Goal: Task Accomplishment & Management: Manage account settings

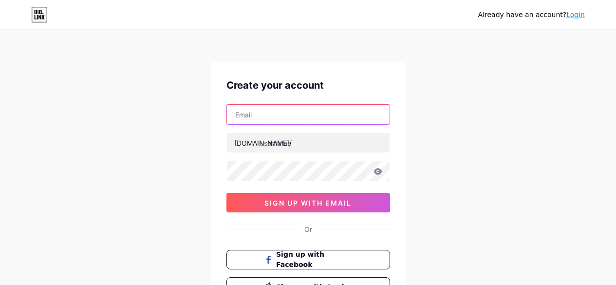
click at [257, 118] on input "text" at bounding box center [308, 114] width 163 height 19
type input "[EMAIL_ADDRESS][DOMAIN_NAME]"
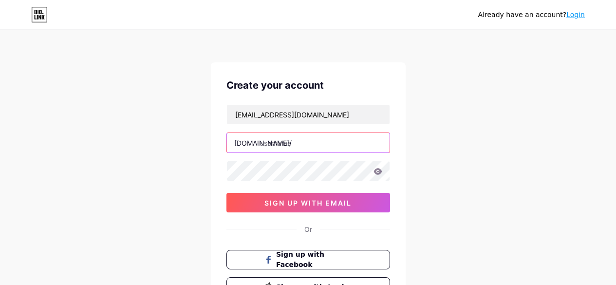
click at [275, 143] on input "text" at bounding box center [308, 142] width 163 height 19
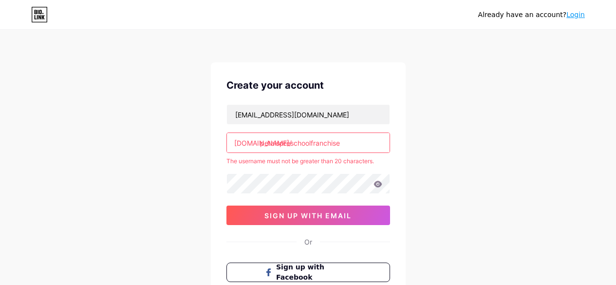
drag, startPoint x: 313, startPoint y: 143, endPoint x: 366, endPoint y: 143, distance: 53.1
click at [366, 143] on input "petalspreschoolfranchise" at bounding box center [308, 142] width 163 height 19
type input "petalspreschool"
click at [325, 196] on div "ritikasingh152002@gmail.com bio.link/ petalspreschool The username must not be …" at bounding box center [308, 164] width 164 height 121
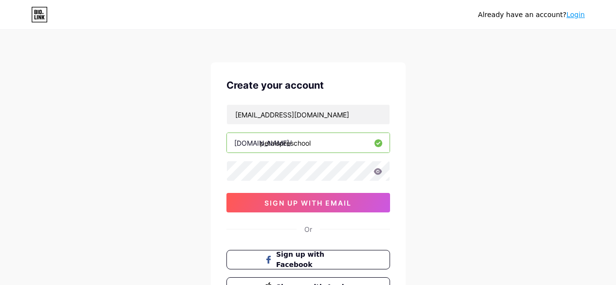
click at [303, 186] on div "ritikasingh152002@gmail.com bio.link/ petalspreschool sign up with email" at bounding box center [308, 158] width 164 height 108
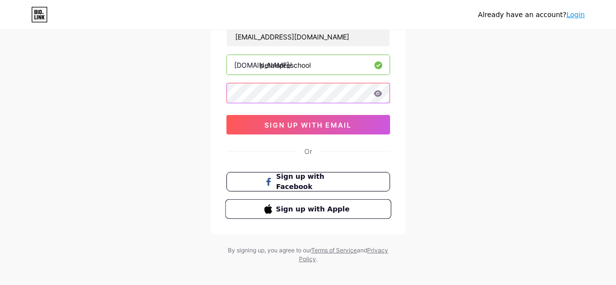
scroll to position [88, 0]
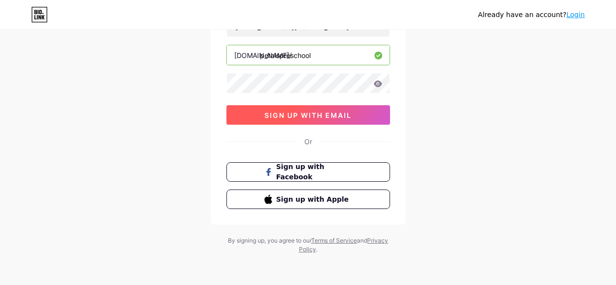
click at [301, 115] on span "sign up with email" at bounding box center [307, 115] width 87 height 8
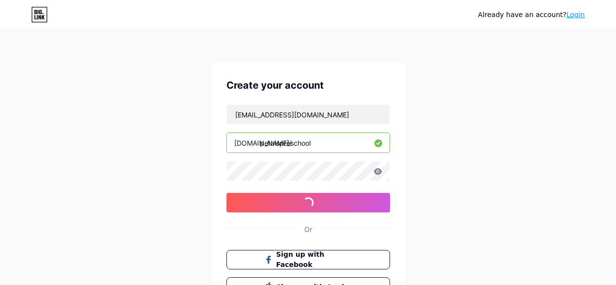
scroll to position [0, 0]
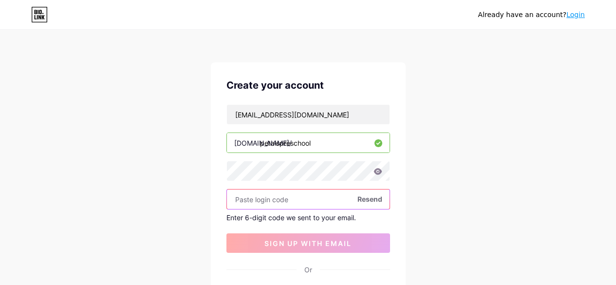
click at [255, 197] on input "text" at bounding box center [308, 198] width 163 height 19
paste input "489406"
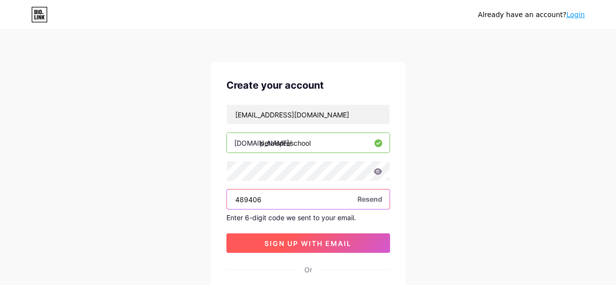
type input "489406"
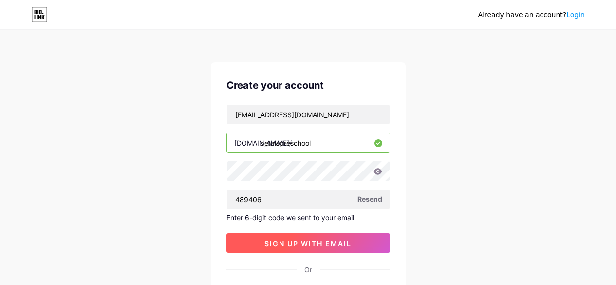
click at [273, 246] on span "sign up with email" at bounding box center [307, 243] width 87 height 8
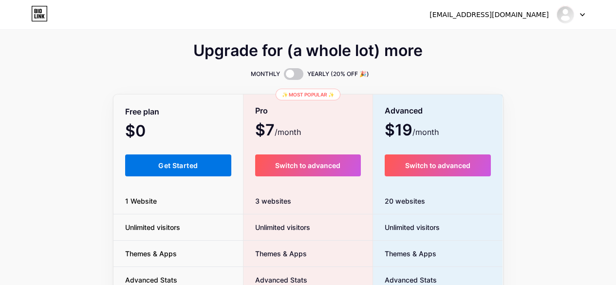
click at [178, 163] on span "Get Started" at bounding box center [177, 165] width 39 height 8
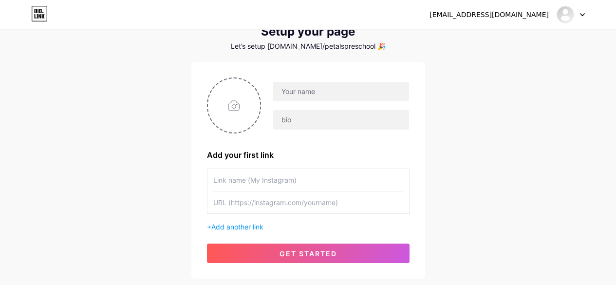
scroll to position [49, 0]
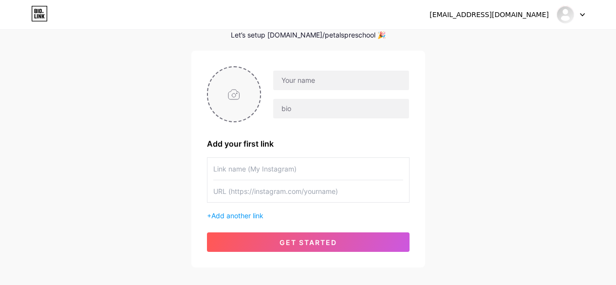
click at [235, 96] on input "file" at bounding box center [234, 94] width 53 height 54
type input "C:\fakepath\petalspreschool.jpg"
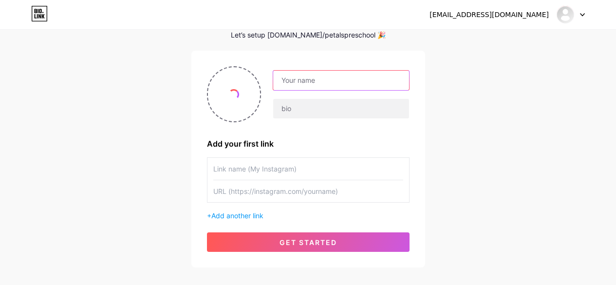
click at [299, 82] on input "text" at bounding box center [340, 80] width 135 height 19
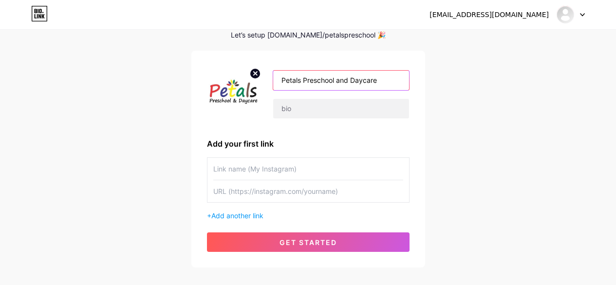
type input "Petals Preschool and Daycare"
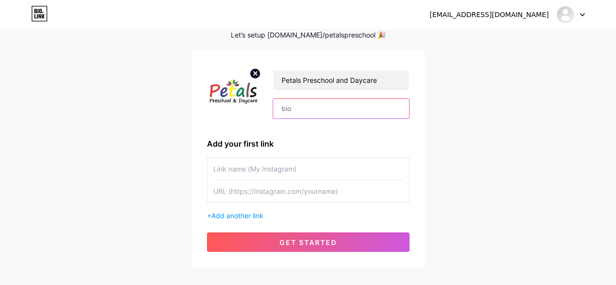
click at [290, 113] on input "text" at bounding box center [340, 108] width 135 height 19
paste input ". Petals Preschool & Daycare makes play school franchise ownership achievable a…"
drag, startPoint x: 374, startPoint y: 108, endPoint x: 409, endPoint y: 107, distance: 35.1
click at [409, 107] on div "Petals Preschool and Daycare . Petals Preschool & Daycare makes play school fra…" at bounding box center [308, 159] width 234 height 217
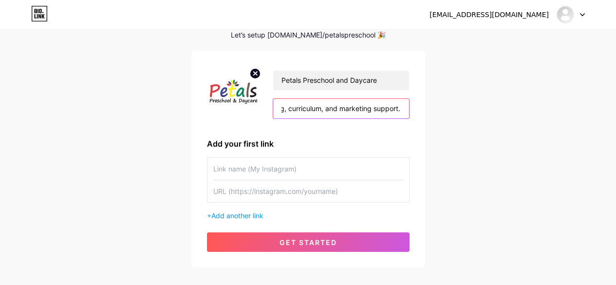
click at [401, 107] on input ". Petals Preschool & Daycare makes play school franchise ownership achievable a…" at bounding box center [340, 108] width 135 height 19
paste input "No renewals. No hidden costs. With a strong buyback plan and dedicated assistan…"
drag, startPoint x: 326, startPoint y: 108, endPoint x: 211, endPoint y: 124, distance: 116.5
click at [211, 124] on div "Petals Preschool and Daycare . Petals Preschool & Daycare makes play school fra…" at bounding box center [308, 158] width 203 height 185
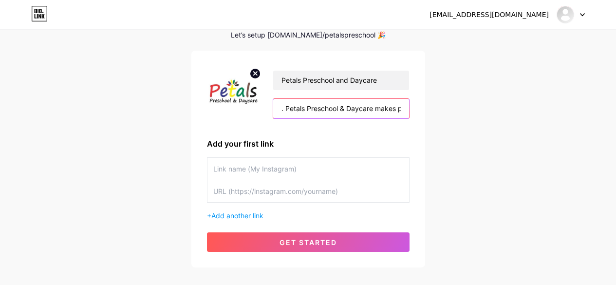
click at [287, 107] on input ". Petals Preschool & Daycare makes play school franchise ownership achievable a…" at bounding box center [340, 108] width 135 height 19
type input ".Petals Preschool & Daycare makes play school franchise ownership achievable an…"
click at [292, 108] on input ".Petals Preschool & Daycare makes play school franchise ownership achievable an…" at bounding box center [340, 108] width 135 height 19
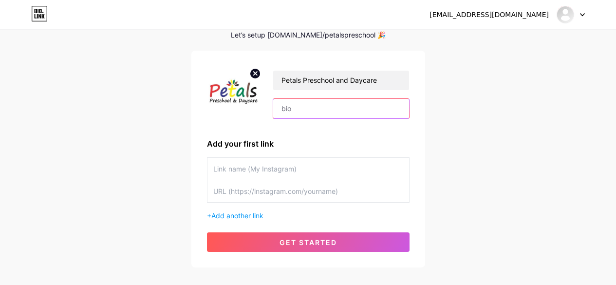
paste input "Petals Preschool & Daycare makes play school franchise ownership achievable and…"
type input "Petals Preschool & Daycare makes play school franchise ownership achievable and…"
click at [230, 170] on input "text" at bounding box center [308, 169] width 190 height 22
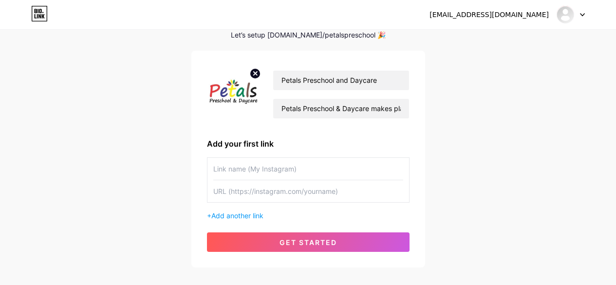
click at [238, 192] on input "text" at bounding box center [308, 191] width 190 height 22
click at [258, 169] on input "text" at bounding box center [308, 169] width 190 height 22
type input "Preschool Franchsie"
click at [235, 192] on input "text" at bounding box center [308, 191] width 190 height 22
paste input "[URL][DOMAIN_NAME]"
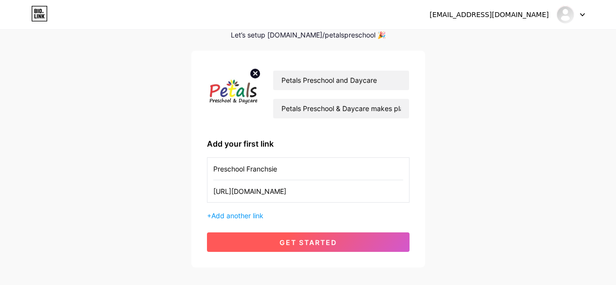
type input "[URL][DOMAIN_NAME]"
click at [275, 239] on button "get started" at bounding box center [308, 241] width 203 height 19
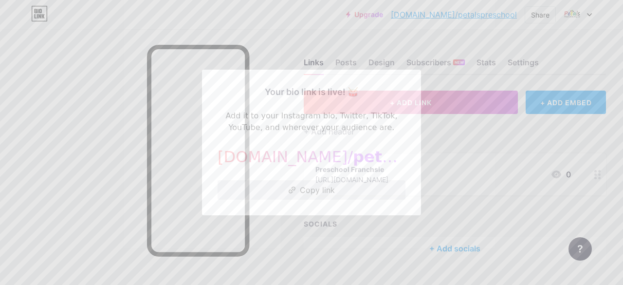
click at [301, 189] on button "Copy link" at bounding box center [312, 189] width 188 height 19
click at [299, 190] on button "Copy link" at bounding box center [312, 189] width 188 height 19
click at [295, 184] on button "Copy link" at bounding box center [312, 189] width 188 height 19
click at [302, 190] on button "Copy link" at bounding box center [312, 189] width 188 height 19
click at [450, 41] on div at bounding box center [311, 142] width 623 height 285
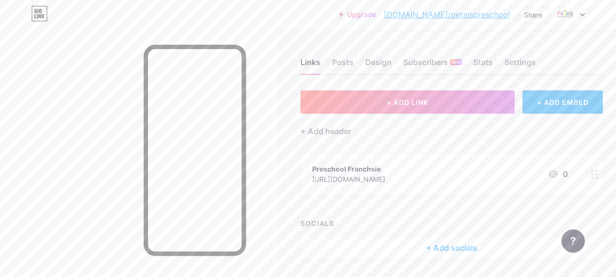
click at [361, 179] on div "[URL][DOMAIN_NAME]" at bounding box center [348, 179] width 73 height 10
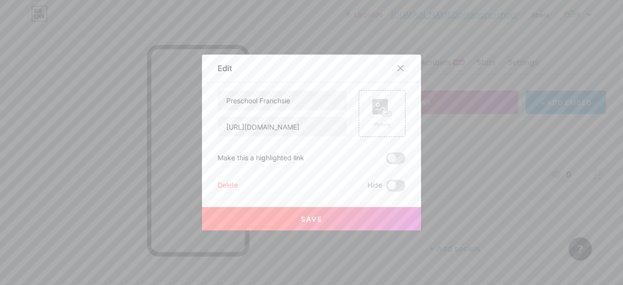
click at [399, 65] on icon at bounding box center [401, 68] width 8 height 8
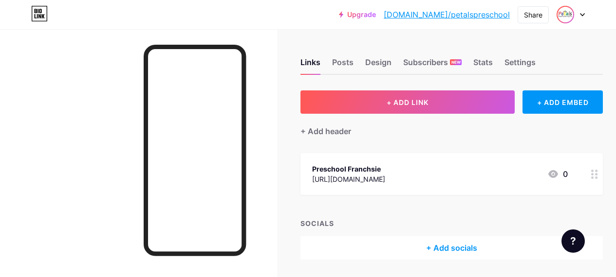
click at [563, 17] on img at bounding box center [565, 15] width 16 height 16
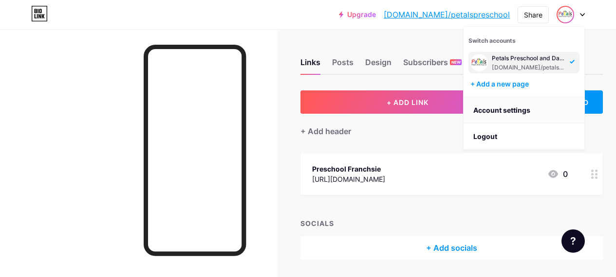
click at [482, 117] on link "Account settings" at bounding box center [523, 110] width 121 height 26
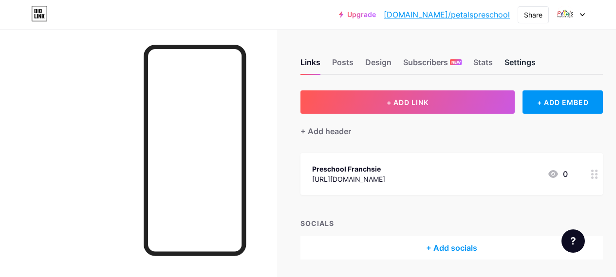
click at [521, 58] on div "Links Posts Design Subscribers NEW Stats Settings" at bounding box center [451, 58] width 302 height 34
click at [523, 62] on div "Settings" at bounding box center [519, 65] width 31 height 18
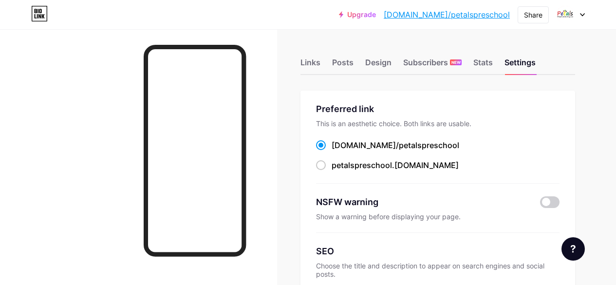
click at [589, 17] on div "Upgrade [DOMAIN_NAME]/petals... [DOMAIN_NAME]/petalspreschool Share Switch acco…" at bounding box center [308, 15] width 616 height 18
click at [585, 13] on div "Upgrade [DOMAIN_NAME]/petals... [DOMAIN_NAME]/petalspreschool Share Switch acco…" at bounding box center [308, 15] width 616 height 18
click at [580, 10] on div at bounding box center [570, 15] width 28 height 18
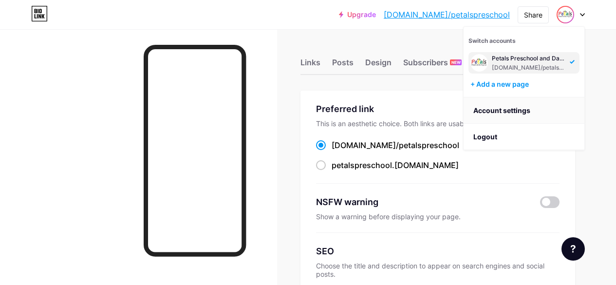
click at [515, 106] on link "Account settings" at bounding box center [523, 110] width 121 height 26
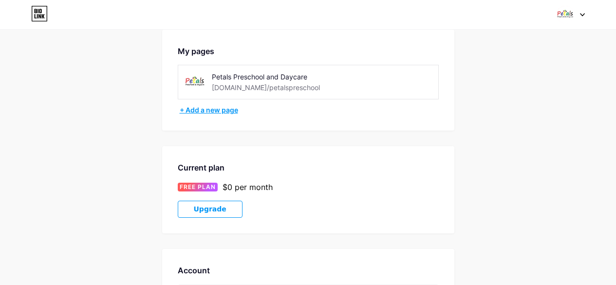
scroll to position [49, 0]
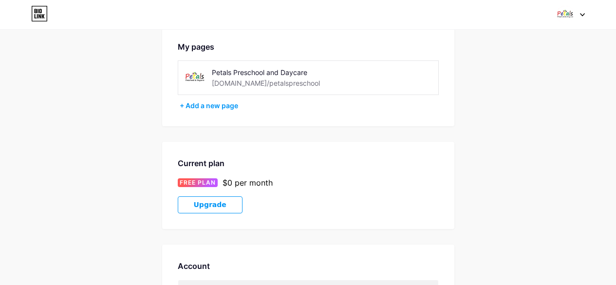
click at [273, 83] on div "[DOMAIN_NAME]/petalspreschool" at bounding box center [266, 83] width 108 height 10
click at [220, 72] on div "Petals Preschool and Daycare" at bounding box center [281, 72] width 138 height 10
click at [204, 74] on img at bounding box center [195, 78] width 22 height 22
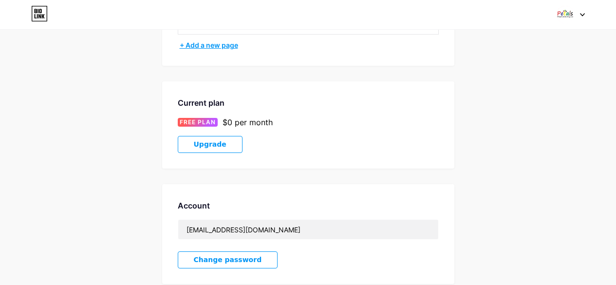
scroll to position [15, 0]
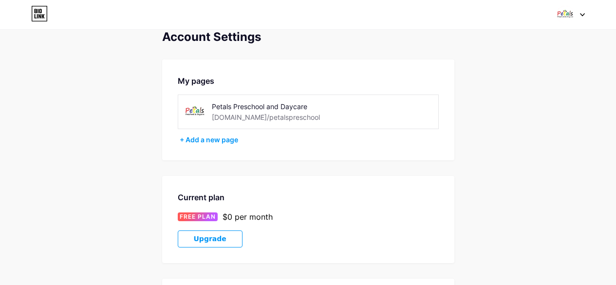
click at [562, 15] on img at bounding box center [565, 14] width 18 height 18
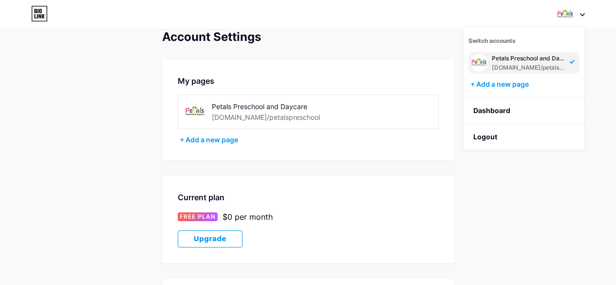
click at [516, 63] on div "Petals Preschool and Daycare [DOMAIN_NAME]/petalspreschool" at bounding box center [529, 63] width 75 height 18
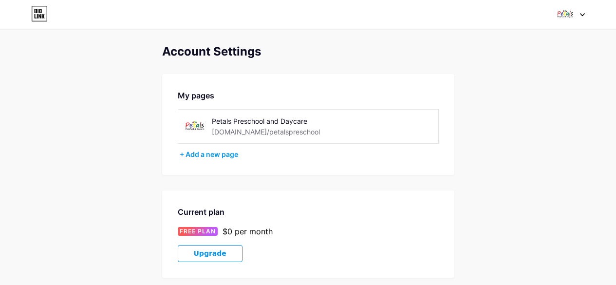
click at [41, 11] on icon at bounding box center [40, 11] width 2 height 4
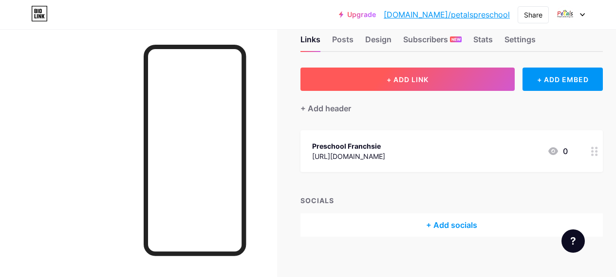
scroll to position [31, 0]
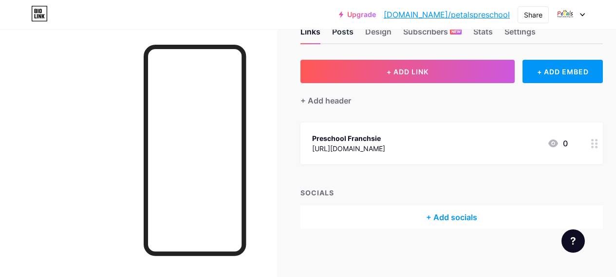
click at [347, 31] on div "Posts" at bounding box center [342, 35] width 21 height 18
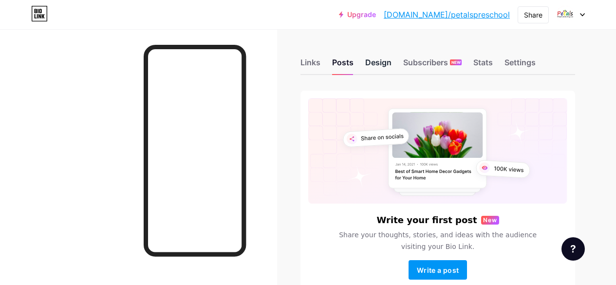
click at [384, 63] on div "Design" at bounding box center [378, 65] width 26 height 18
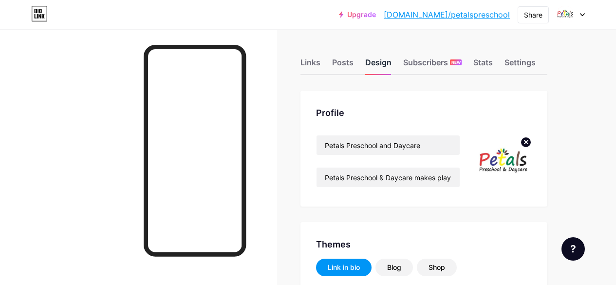
scroll to position [97, 0]
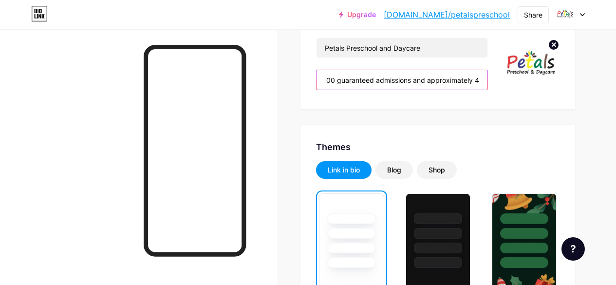
drag, startPoint x: 405, startPoint y: 77, endPoint x: 494, endPoint y: 91, distance: 90.6
click at [494, 91] on div "Petals Preschool and Daycare Petals Preschool & Daycare makes play school franc…" at bounding box center [437, 65] width 243 height 56
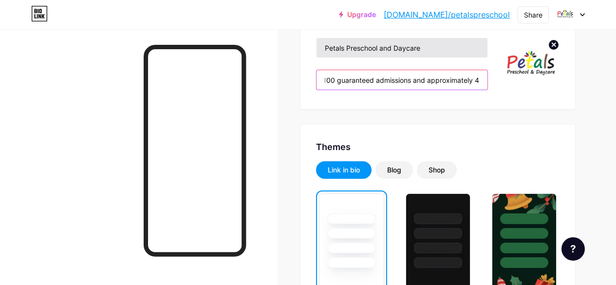
scroll to position [0, 473]
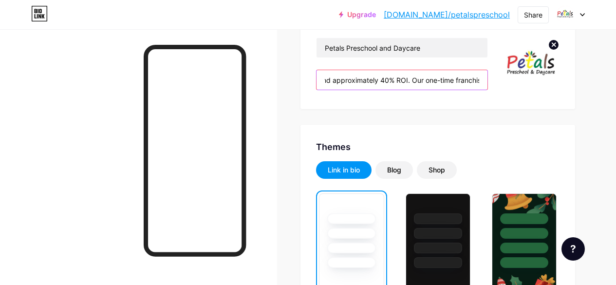
click at [365, 74] on input "Petals Preschool & Daycare makes play school franchise ownership achievable and…" at bounding box center [401, 79] width 171 height 19
drag, startPoint x: 377, startPoint y: 82, endPoint x: 313, endPoint y: 75, distance: 65.1
click at [313, 75] on div "Profile Petals Preschool and Daycare Petals Preschool & Daycare makes play scho…" at bounding box center [437, 51] width 275 height 116
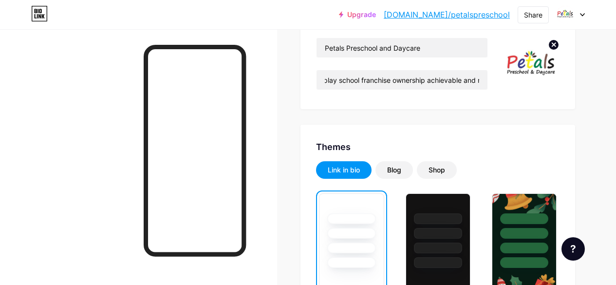
click at [424, 90] on div "Petals Preschool and Daycare Petals Preschool & Daycare makes play school franc…" at bounding box center [402, 65] width 172 height 56
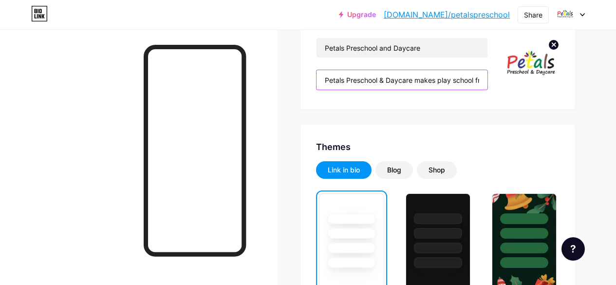
drag, startPoint x: 405, startPoint y: 82, endPoint x: 437, endPoint y: 85, distance: 32.7
click at [437, 85] on input "Petals Preschool & Daycare makes play school franchise ownership achievable and…" at bounding box center [401, 79] width 171 height 19
click at [453, 78] on input "Petals Preschool & Daycare makes play school franchise ownership achievable and…" at bounding box center [401, 79] width 171 height 19
click at [456, 79] on input "Petals Preschool & Daycare makes play school franchise ownership achievable and…" at bounding box center [401, 79] width 171 height 19
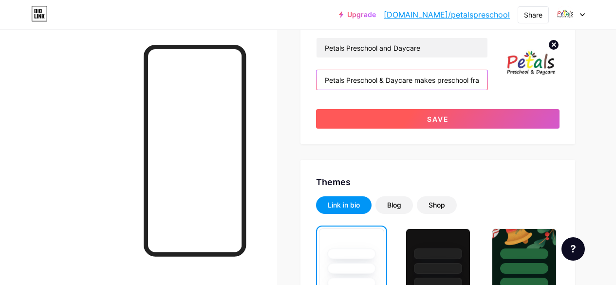
type input "Petals Preschool & Daycare makes preschool franchise ownership achievable and r…"
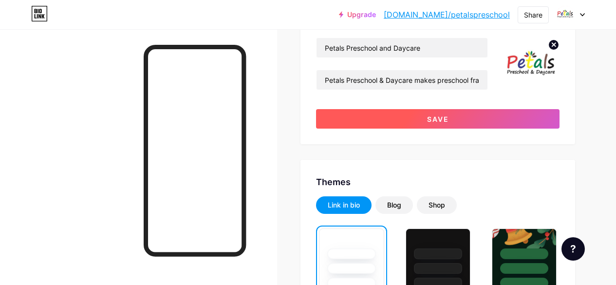
click at [436, 118] on span "Save" at bounding box center [438, 119] width 22 height 8
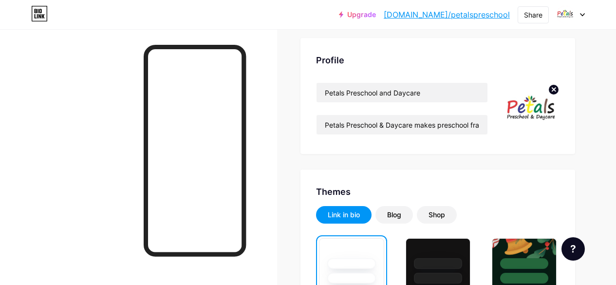
scroll to position [49, 0]
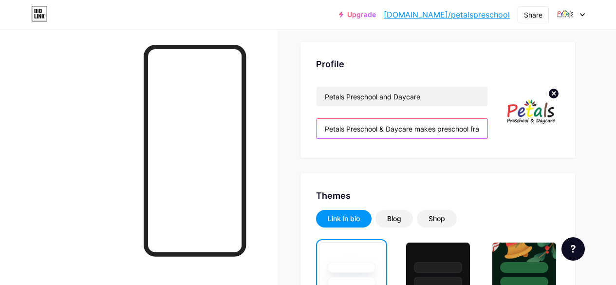
click at [379, 123] on input "Petals Preschool & Daycare makes preschool franchise ownership achievable and r…" at bounding box center [401, 128] width 171 height 19
